Goal: Navigation & Orientation: Understand site structure

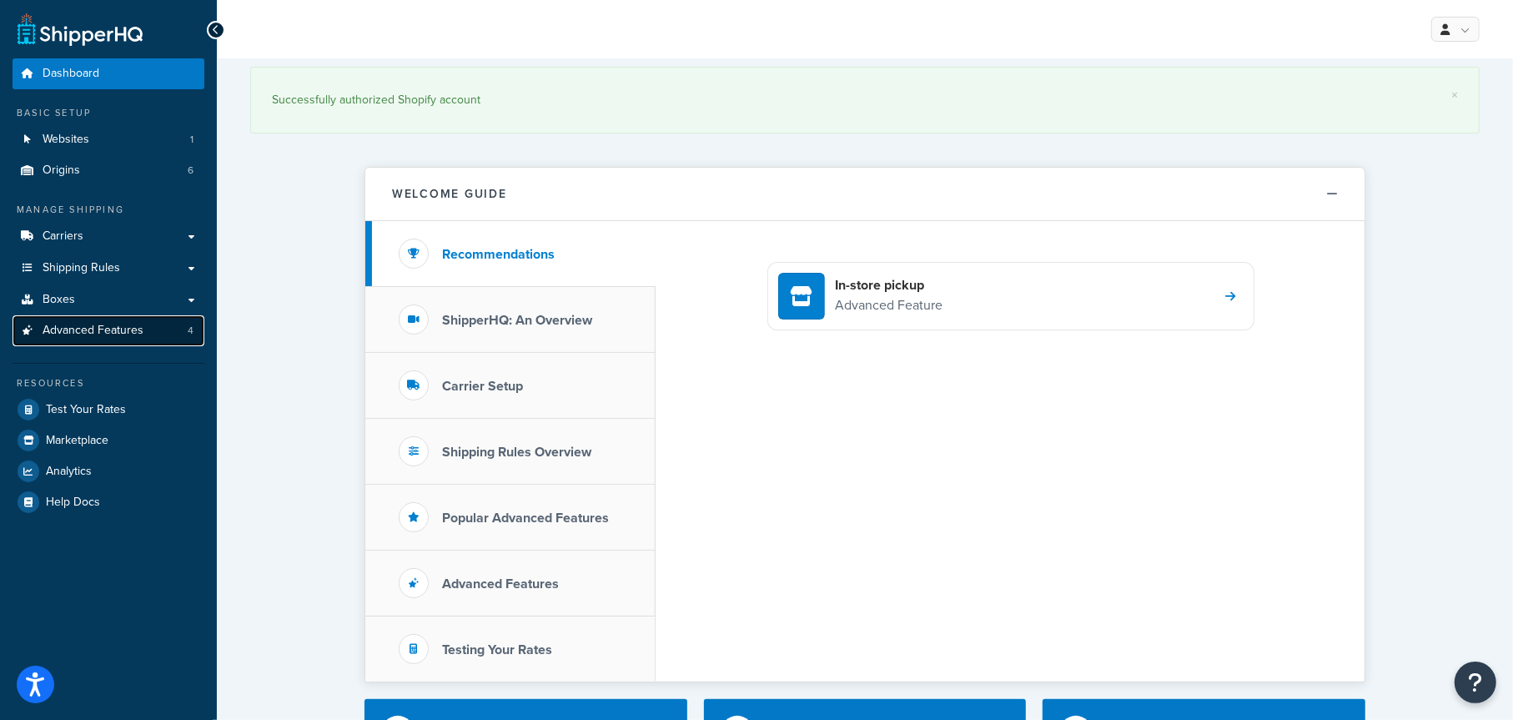
click at [111, 331] on span "Advanced Features" at bounding box center [93, 331] width 101 height 14
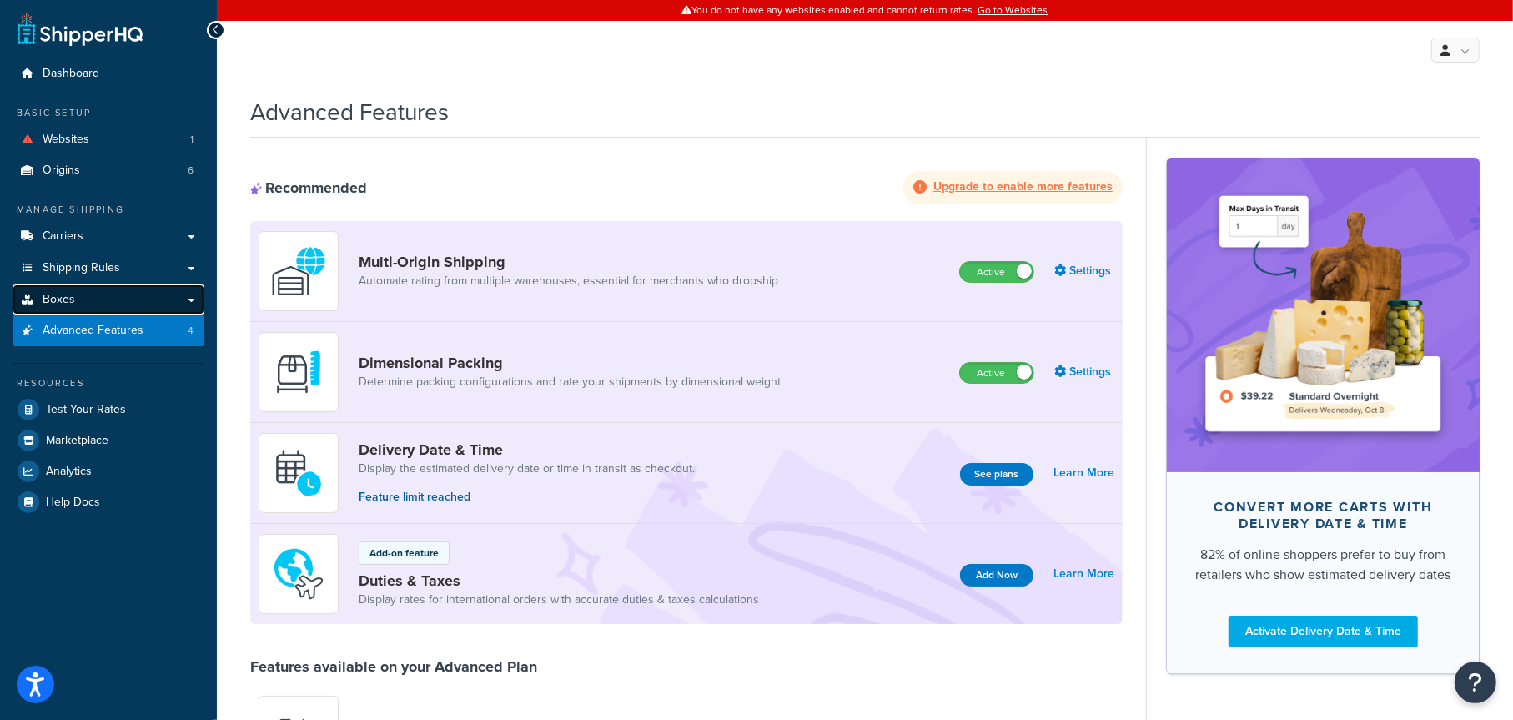
click at [78, 299] on link "Boxes" at bounding box center [109, 299] width 192 height 31
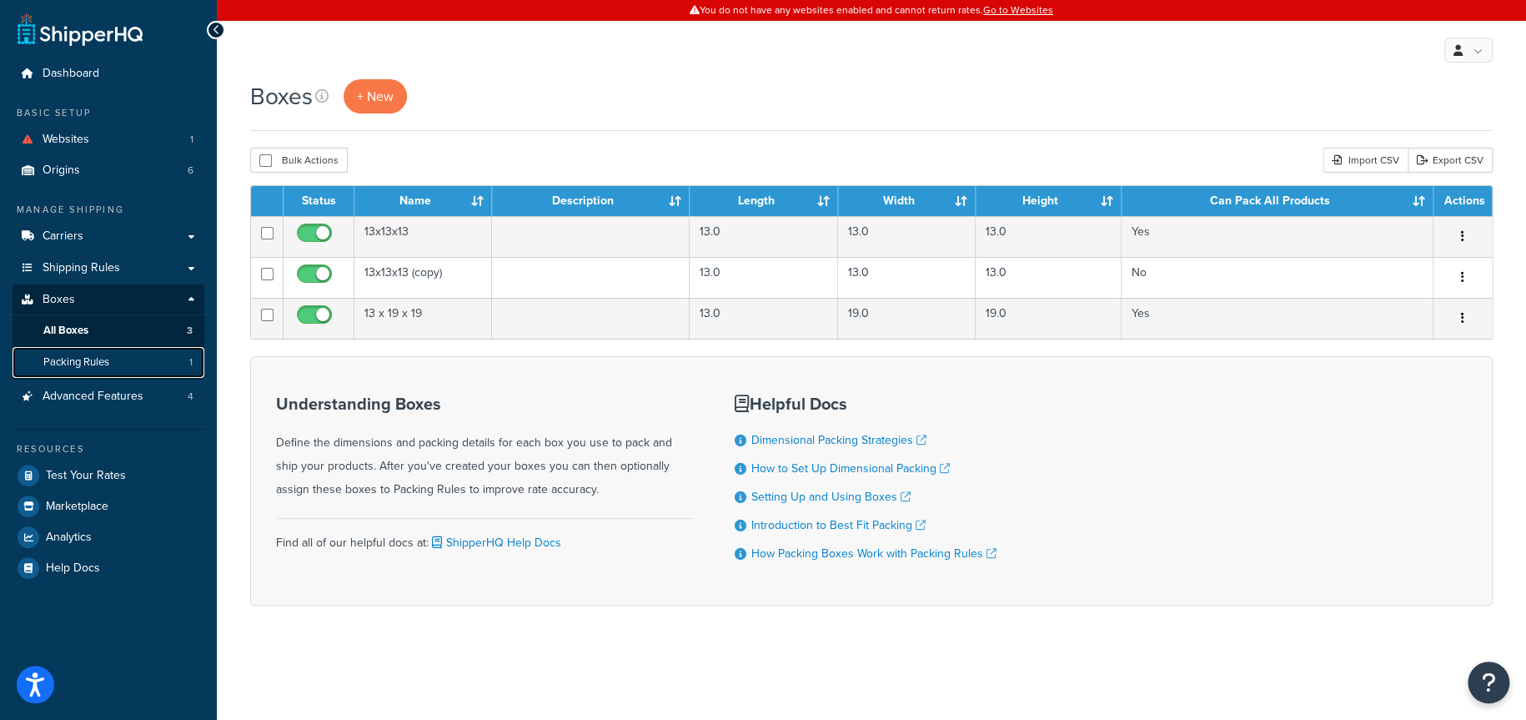
click at [85, 357] on span "Packing Rules" at bounding box center [76, 362] width 66 height 14
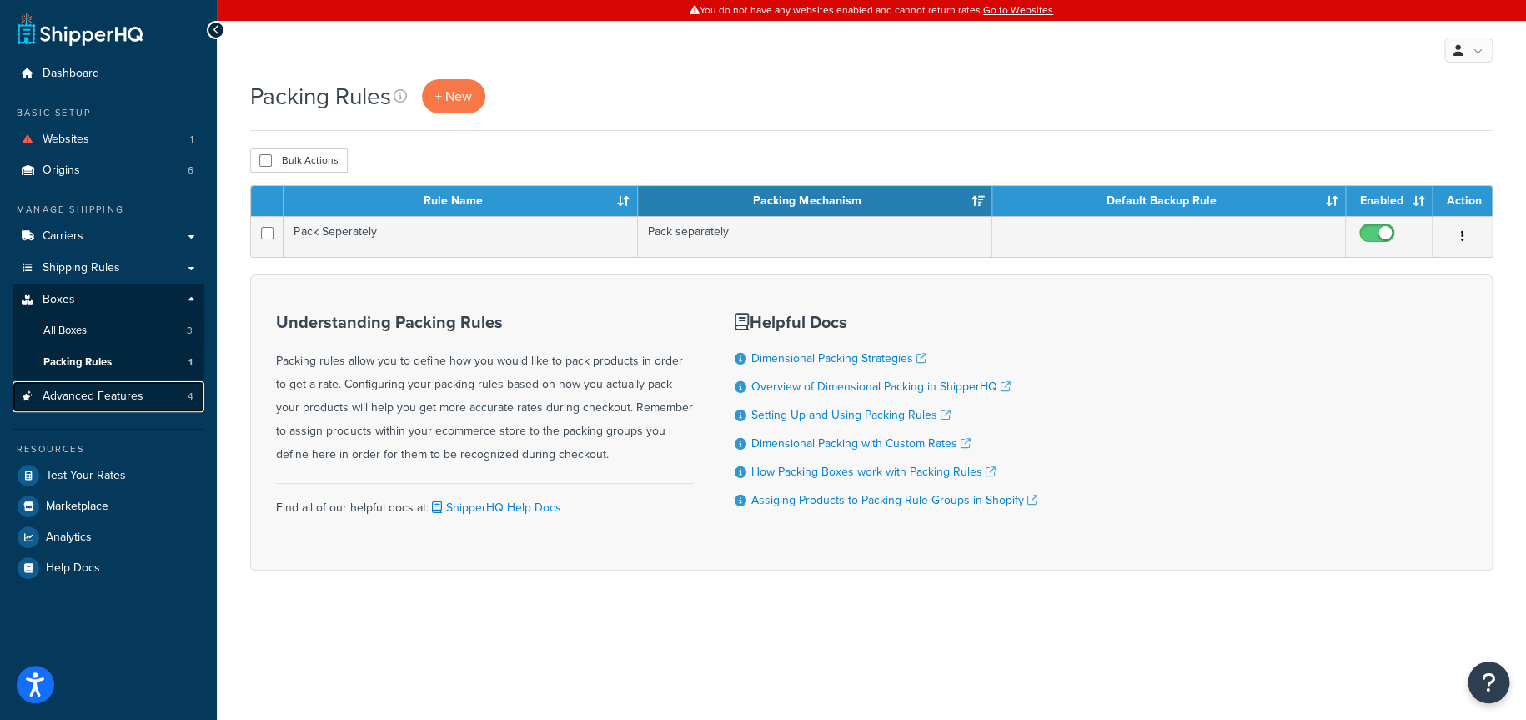
click at [86, 399] on span "Advanced Features" at bounding box center [93, 396] width 101 height 14
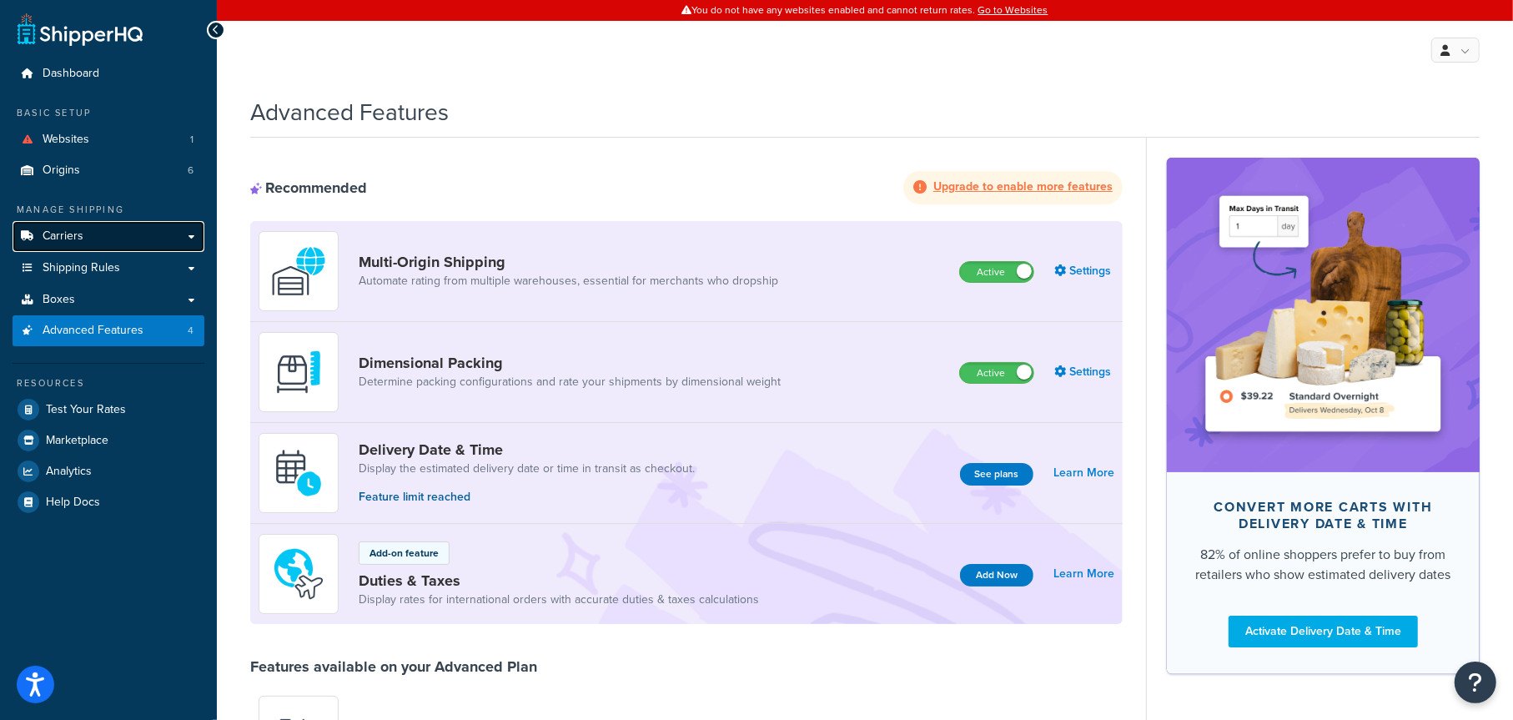
click at [78, 238] on span "Carriers" at bounding box center [63, 236] width 41 height 14
